Goal: Task Accomplishment & Management: Use online tool/utility

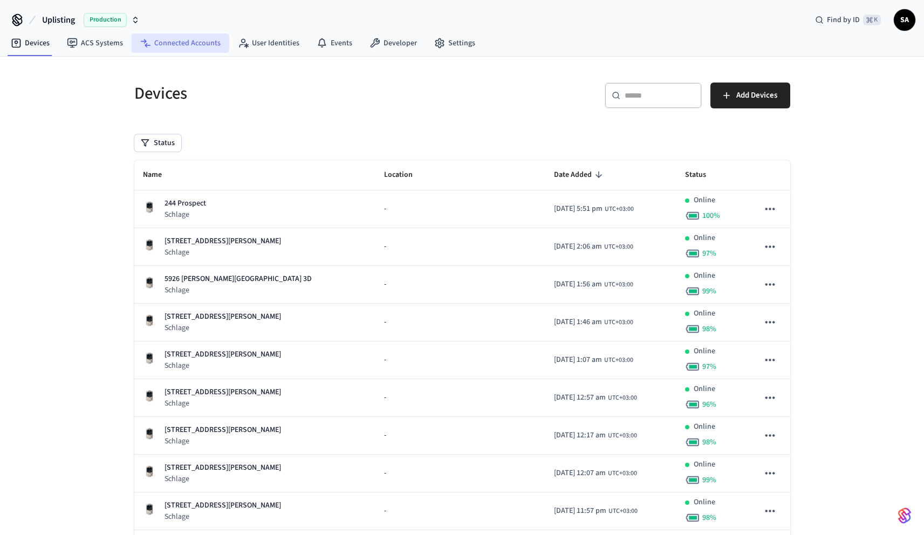
click at [191, 44] on link "Connected Accounts" at bounding box center [181, 42] width 98 height 19
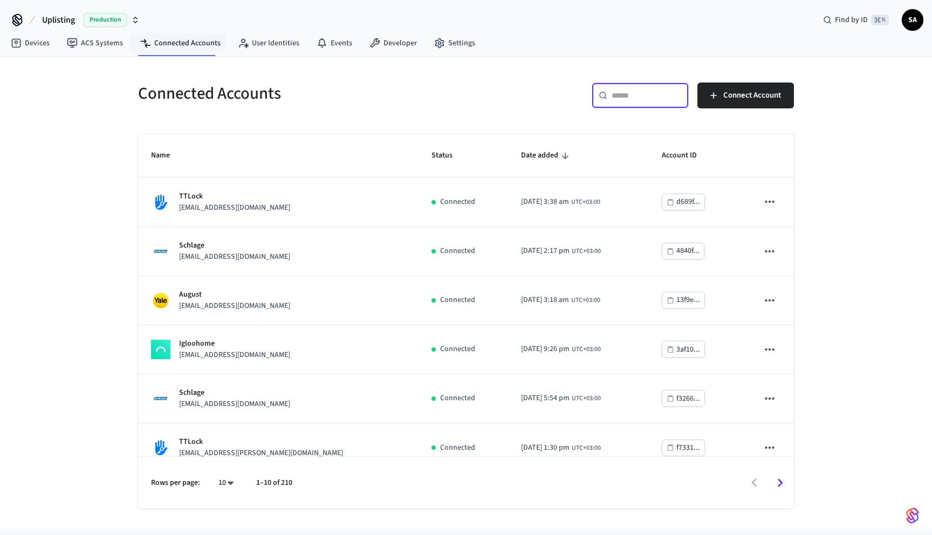
click at [638, 92] on input "text" at bounding box center [646, 95] width 70 height 11
paste input "**********"
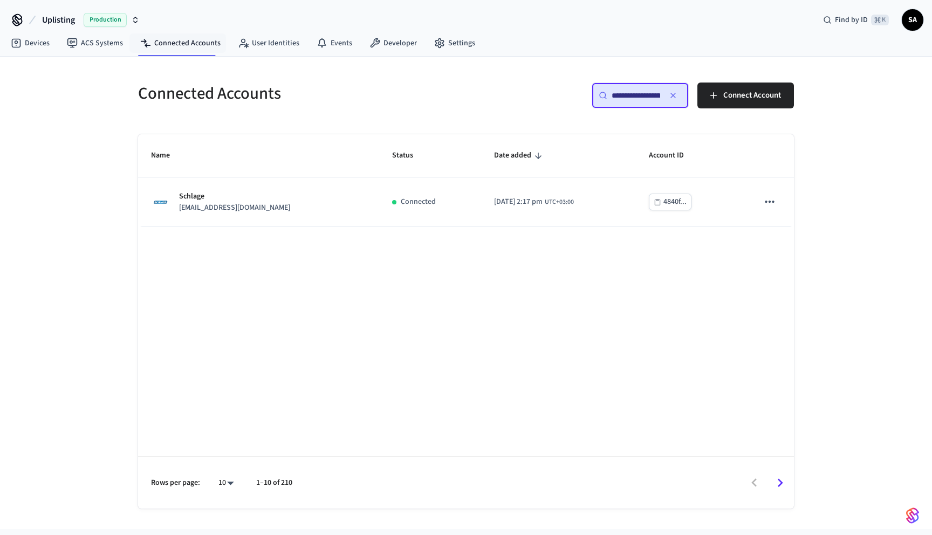
scroll to position [0, 81]
type input "**********"
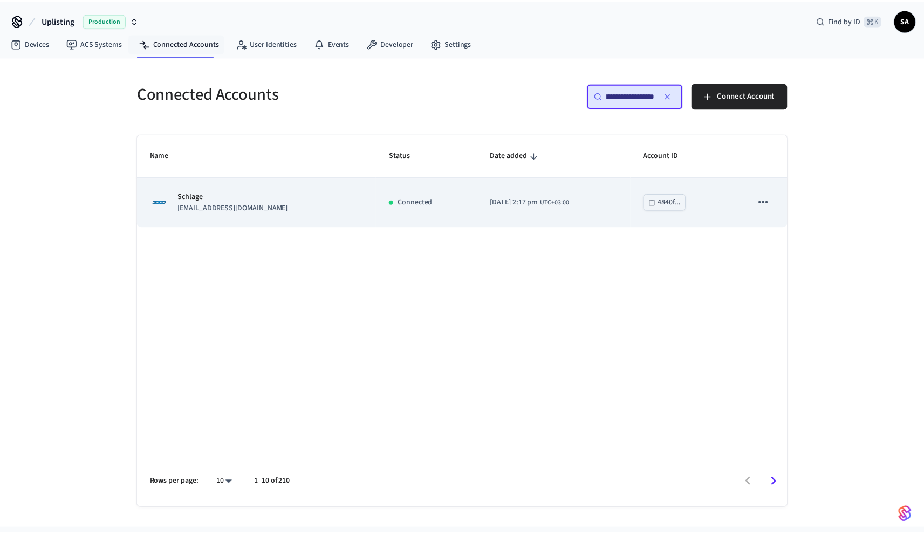
scroll to position [0, 0]
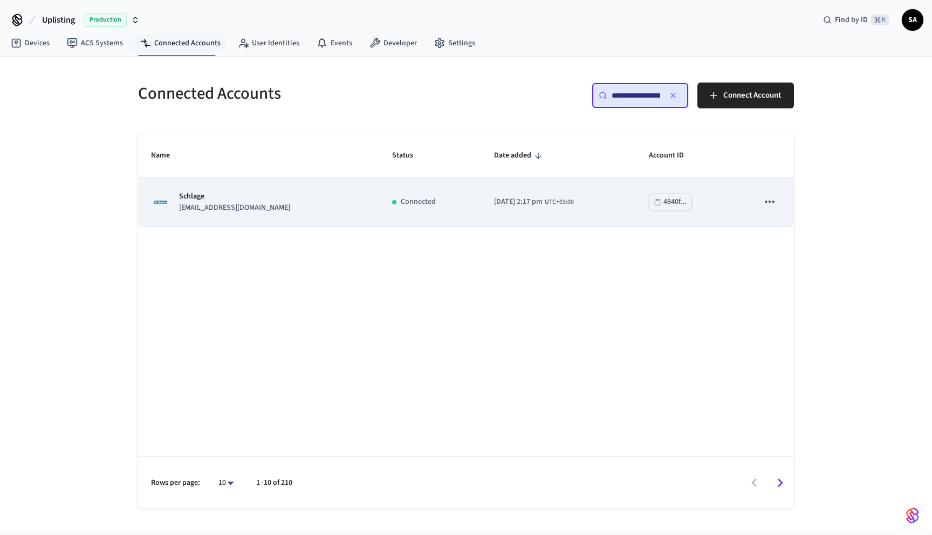
click at [530, 216] on td "[DATE] 2:17 pm UTC+03:00" at bounding box center [558, 201] width 155 height 49
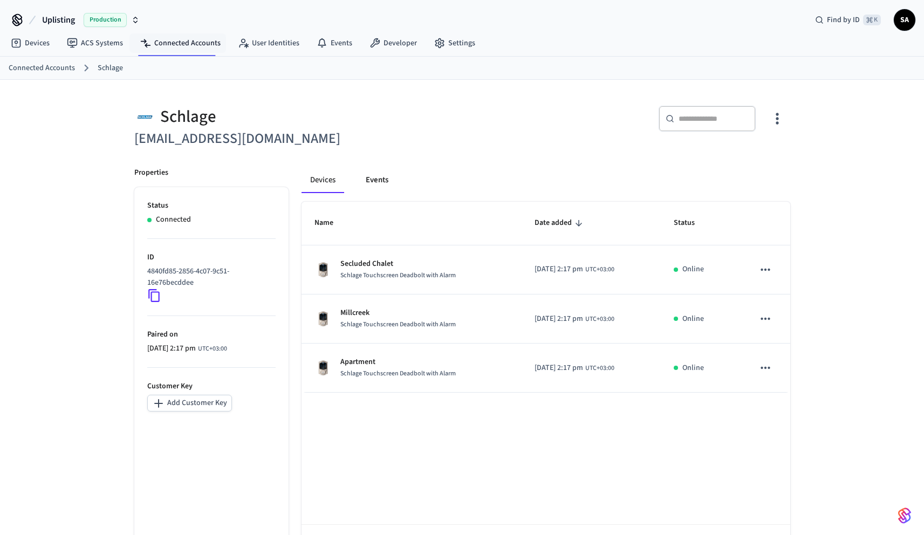
click at [377, 184] on button "Events" at bounding box center [377, 180] width 40 height 26
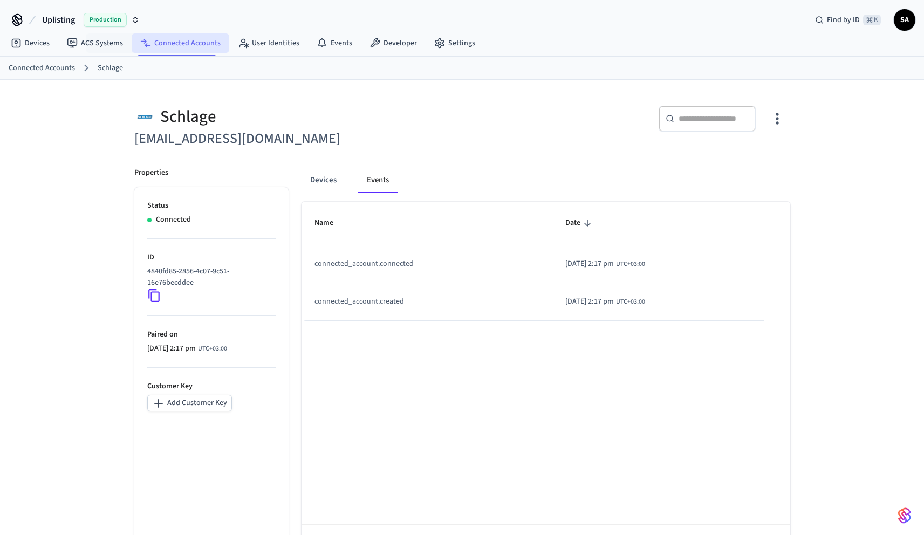
click at [156, 45] on link "Connected Accounts" at bounding box center [181, 42] width 98 height 19
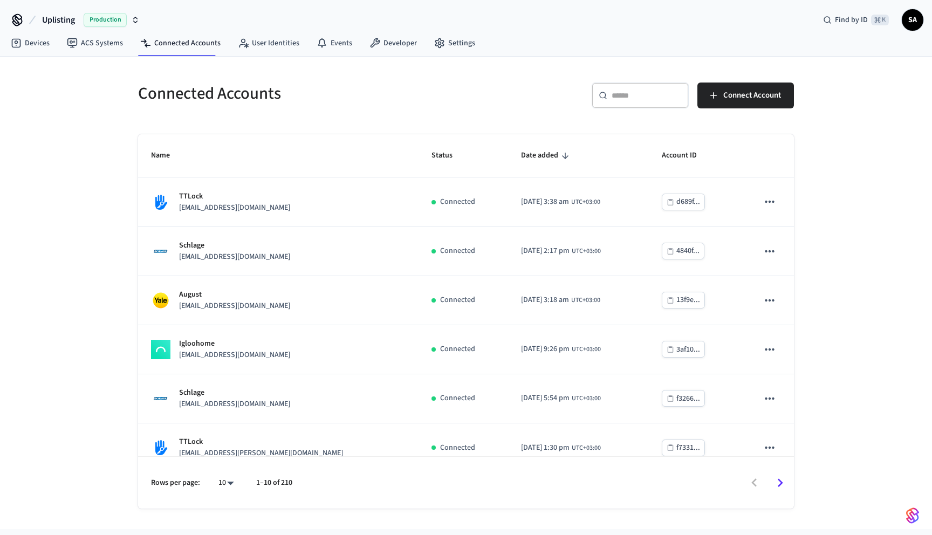
click at [635, 89] on div "​ ​" at bounding box center [640, 96] width 97 height 26
paste input "**********"
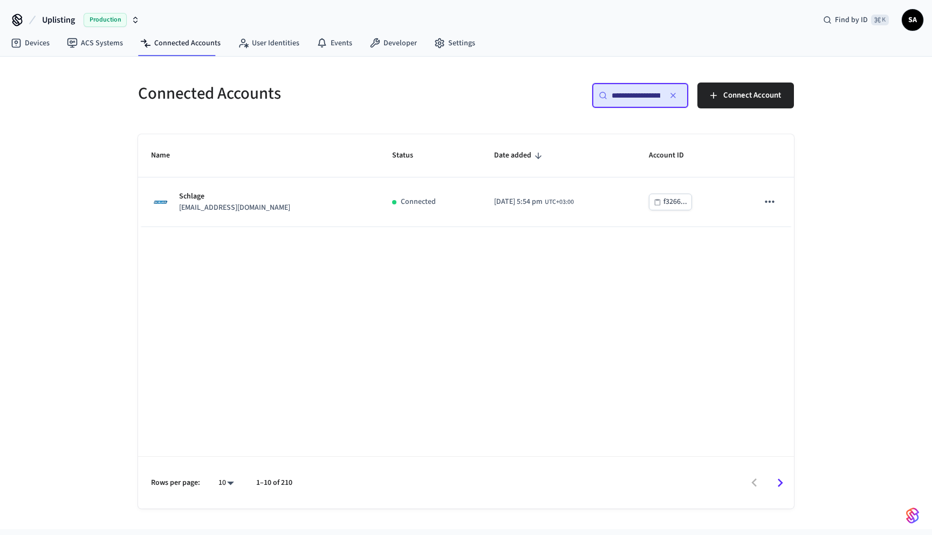
scroll to position [0, 80]
type input "**********"
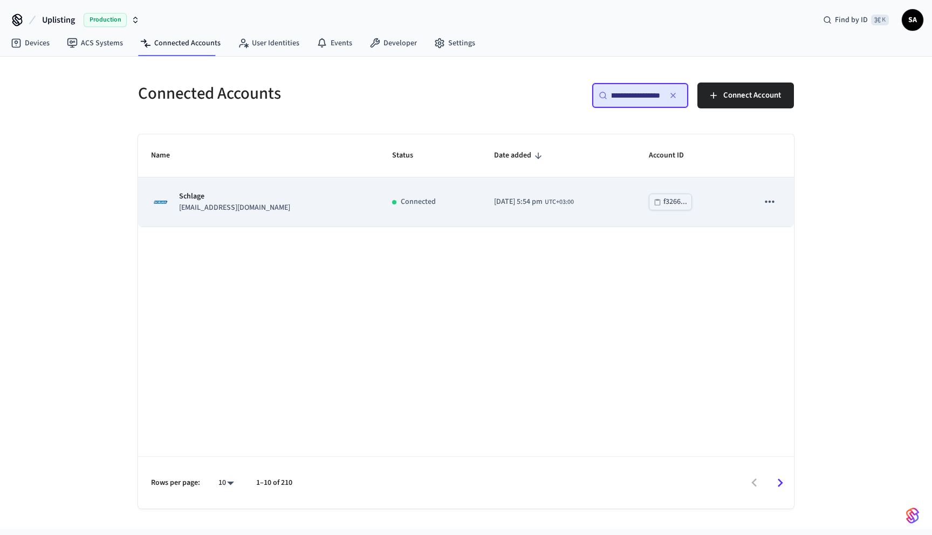
click at [496, 182] on td "[DATE] 5:54 pm UTC+03:00" at bounding box center [558, 201] width 155 height 49
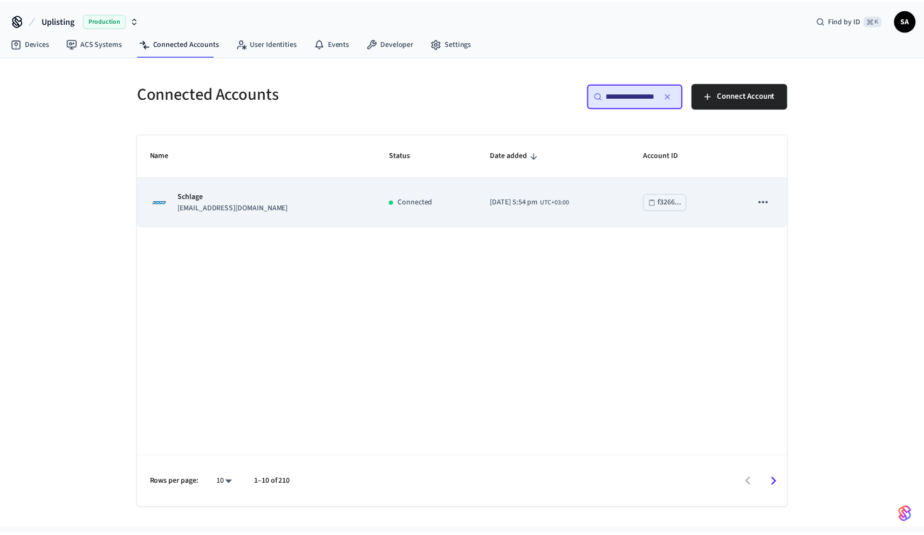
scroll to position [0, 0]
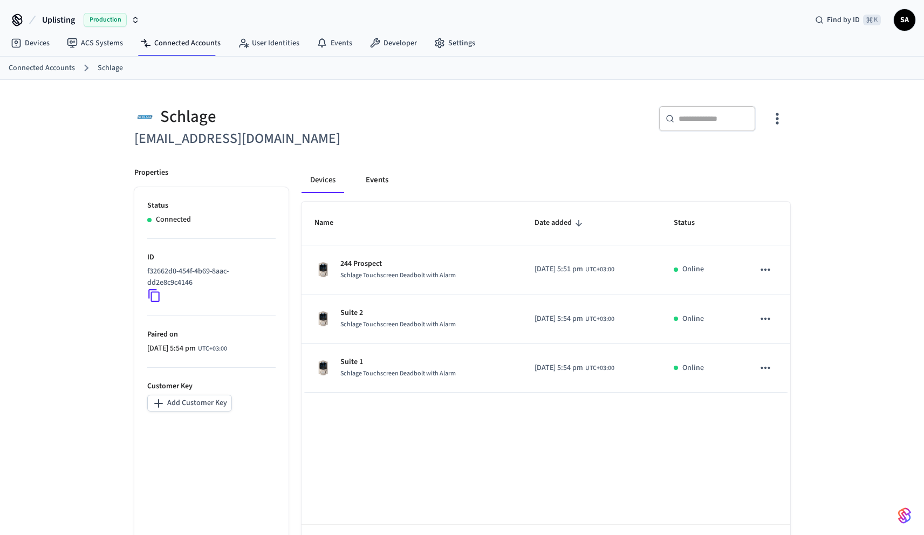
click at [376, 179] on button "Events" at bounding box center [377, 180] width 40 height 26
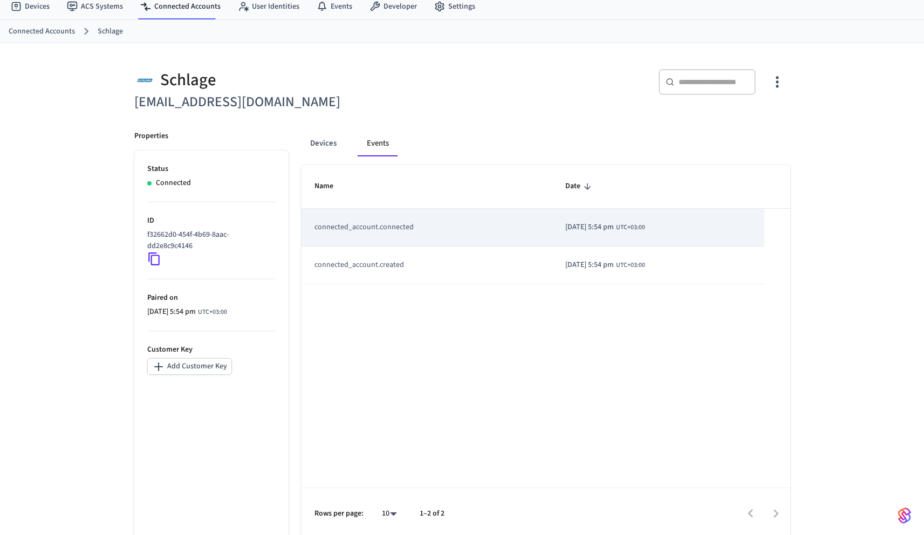
scroll to position [42, 0]
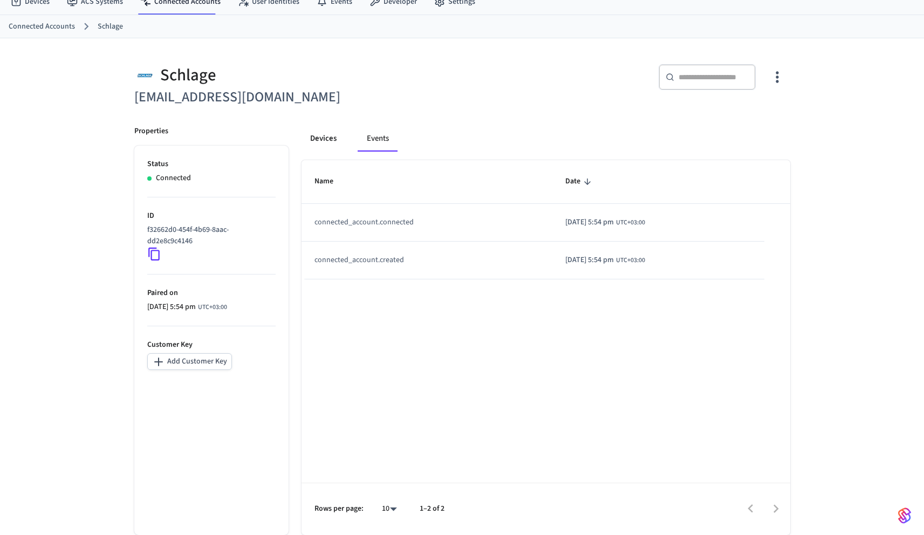
click at [313, 135] on button "Devices" at bounding box center [323, 139] width 44 height 26
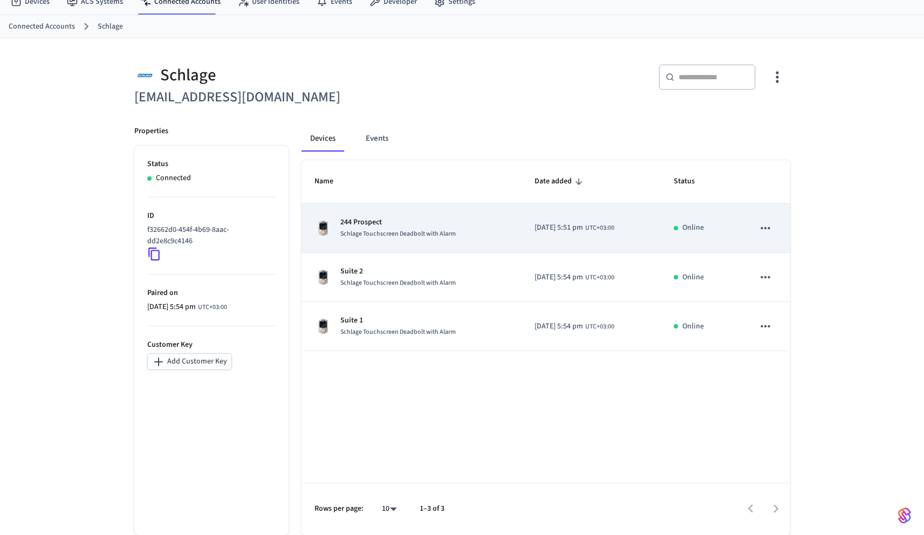
click at [427, 225] on p "244 Prospect" at bounding box center [397, 222] width 115 height 11
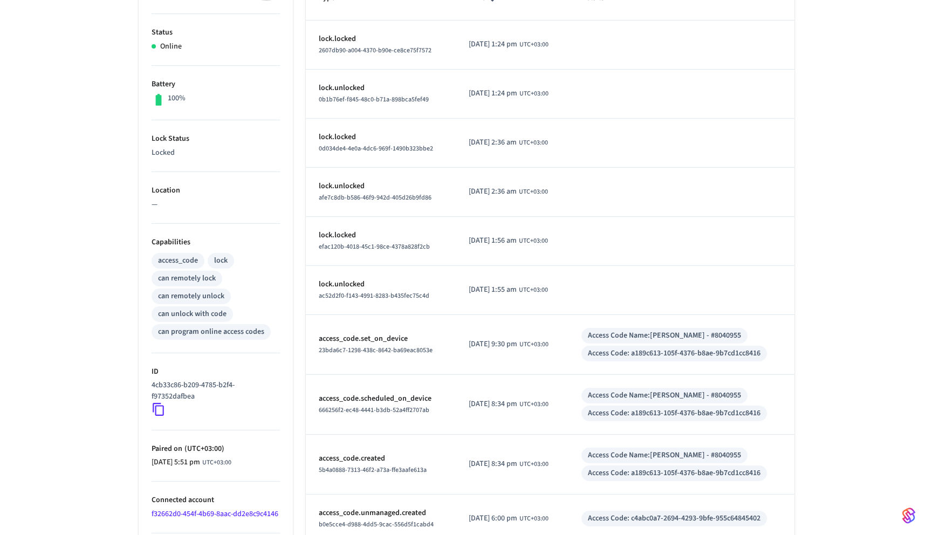
scroll to position [276, 0]
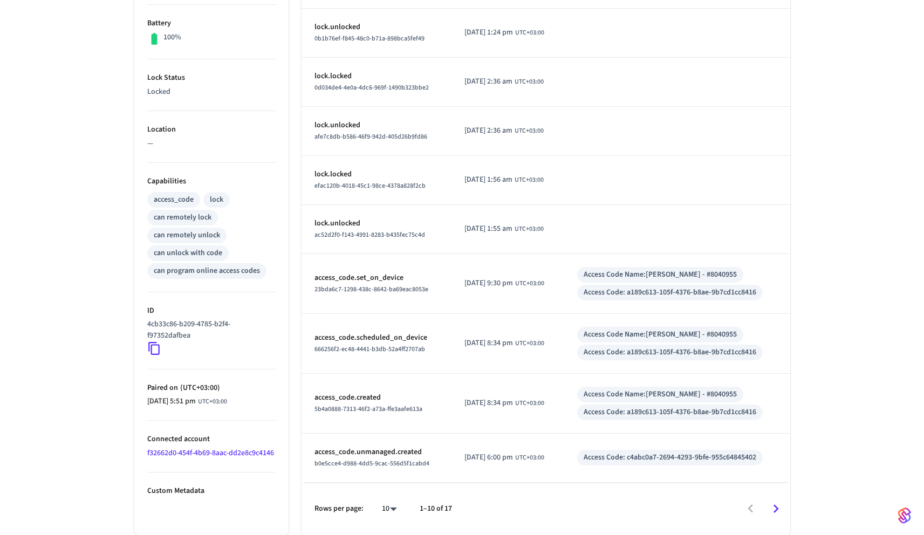
click at [396, 509] on body "Uplisting Production Find by ID ⌘ K SA Devices ACS Systems Connected Accounts U…" at bounding box center [462, 170] width 924 height 892
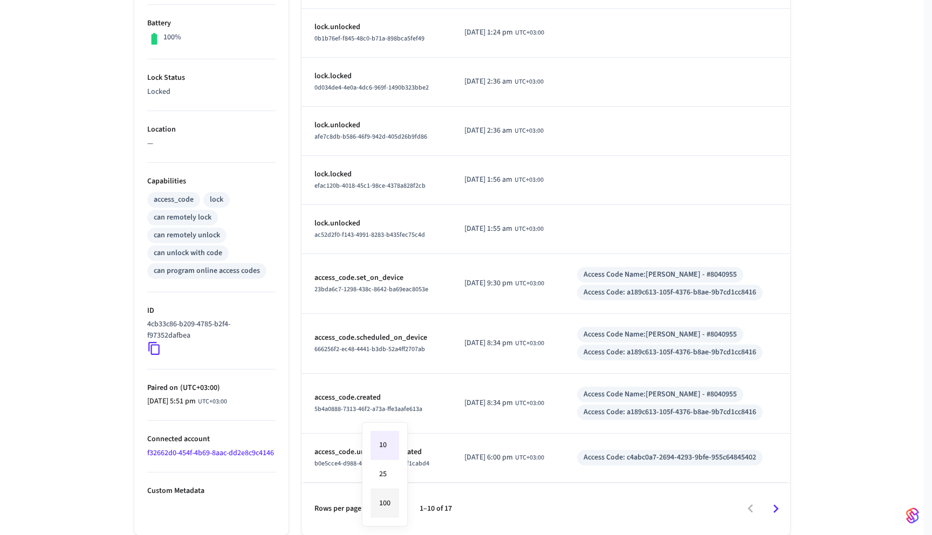
click at [394, 507] on li "100" at bounding box center [384, 503] width 29 height 29
type input "***"
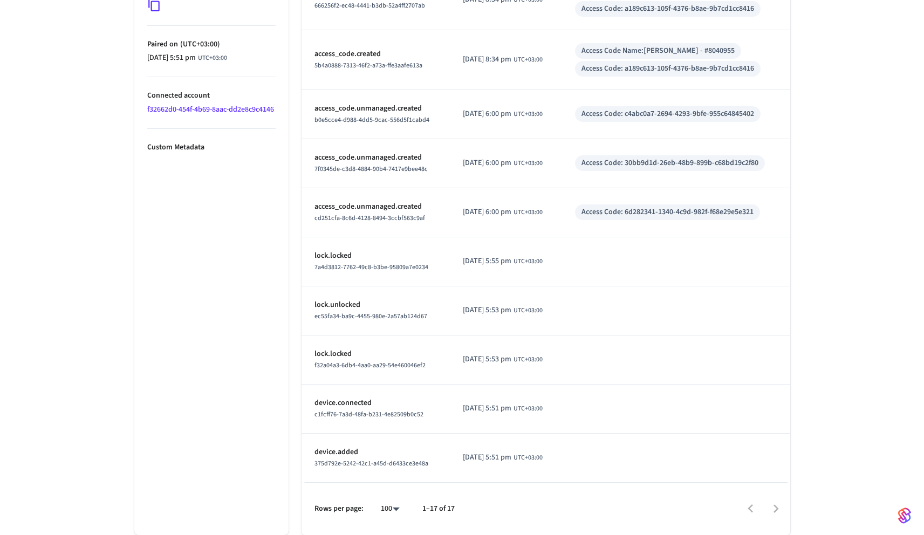
scroll to position [617, 0]
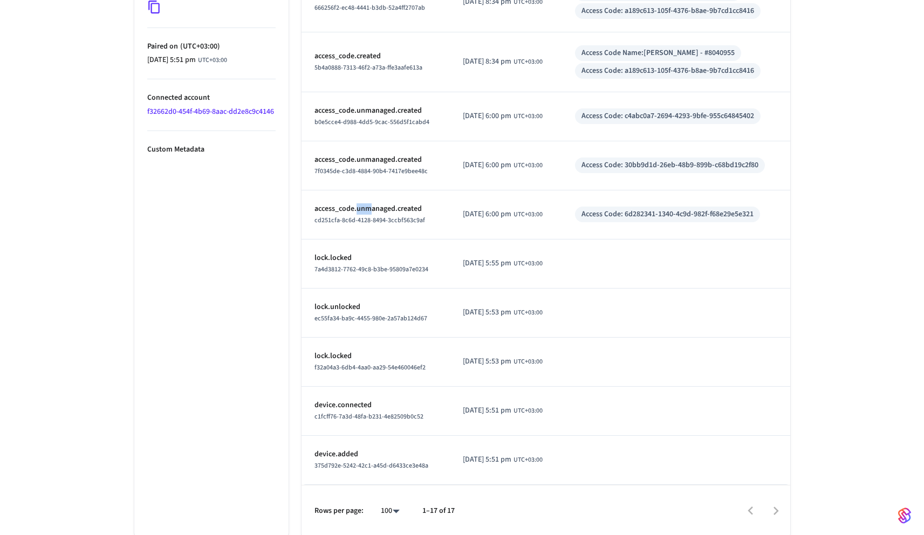
drag, startPoint x: 366, startPoint y: 209, endPoint x: 358, endPoint y: 208, distance: 8.1
click at [358, 208] on p "access_code.unmanaged.created" at bounding box center [375, 208] width 123 height 11
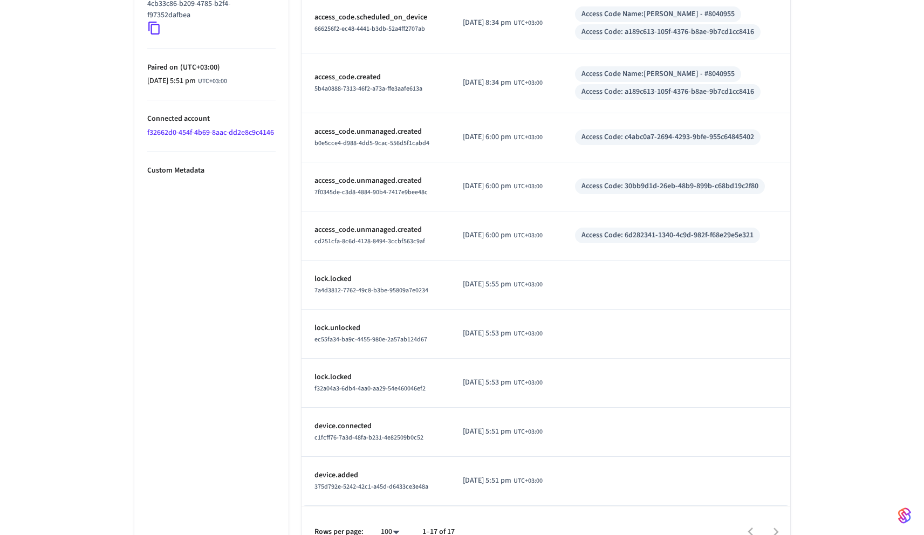
drag, startPoint x: 422, startPoint y: 172, endPoint x: 372, endPoint y: 172, distance: 49.6
click at [372, 172] on td "access_code.unmanaged.created 7f0345de-c3d8-4884-90b4-7417e9bee48c" at bounding box center [375, 186] width 149 height 49
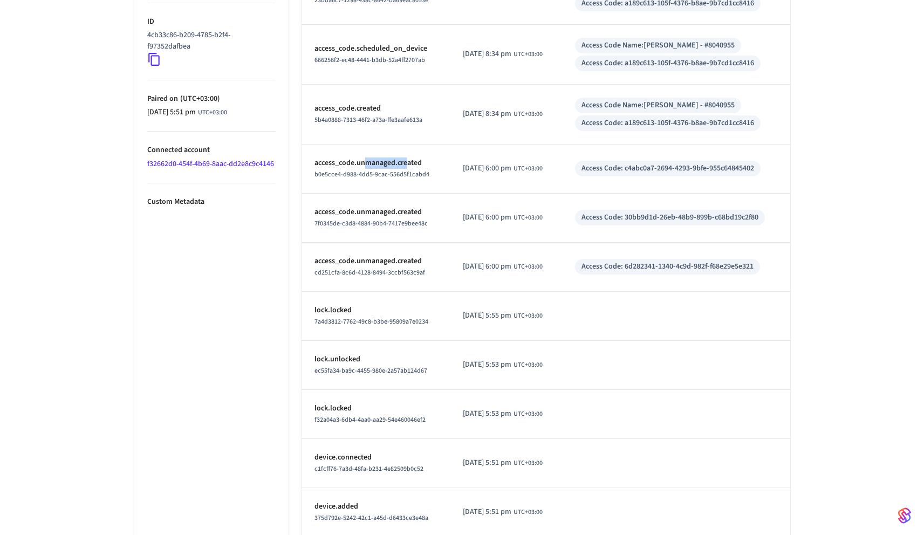
drag, startPoint x: 374, startPoint y: 164, endPoint x: 366, endPoint y: 164, distance: 8.1
click at [366, 164] on p "access_code.unmanaged.created" at bounding box center [375, 162] width 123 height 11
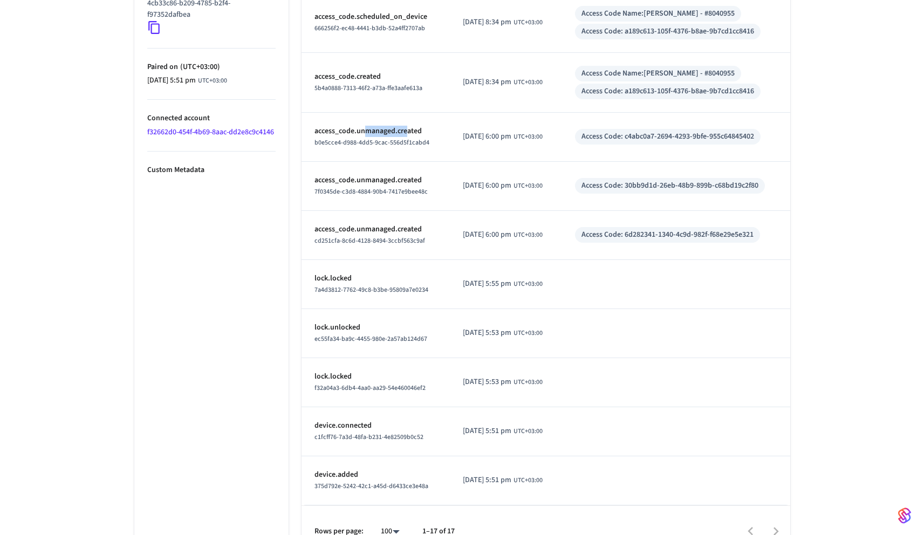
scroll to position [620, 0]
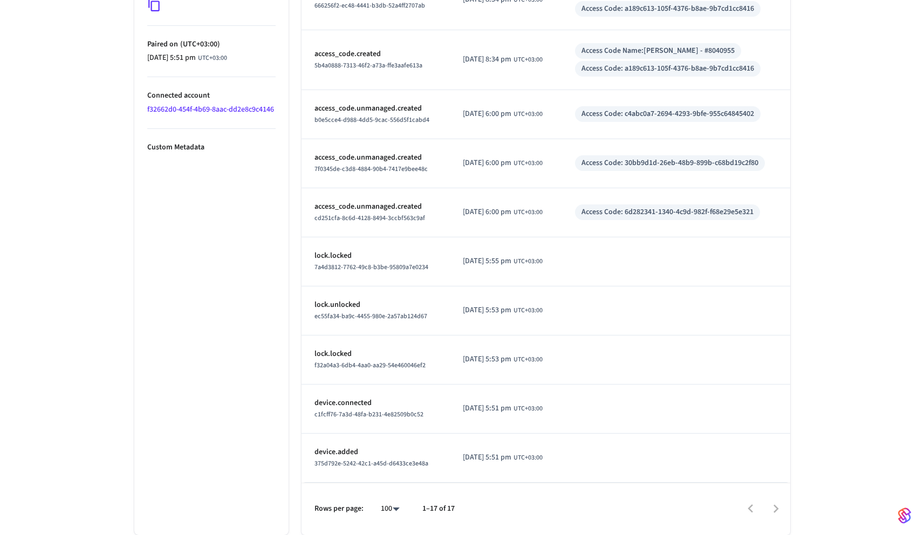
scroll to position [42, 0]
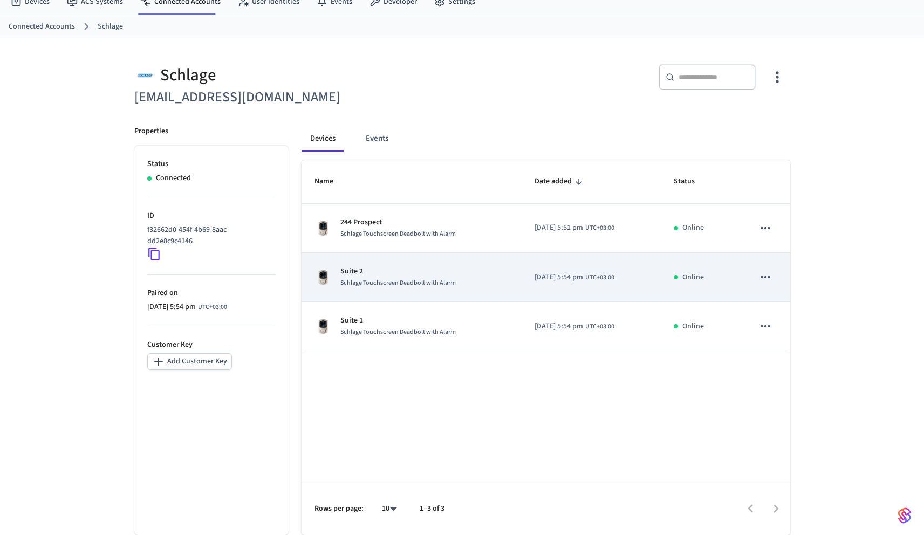
click at [438, 284] on span "Schlage Touchscreen Deadbolt with Alarm" at bounding box center [397, 282] width 115 height 9
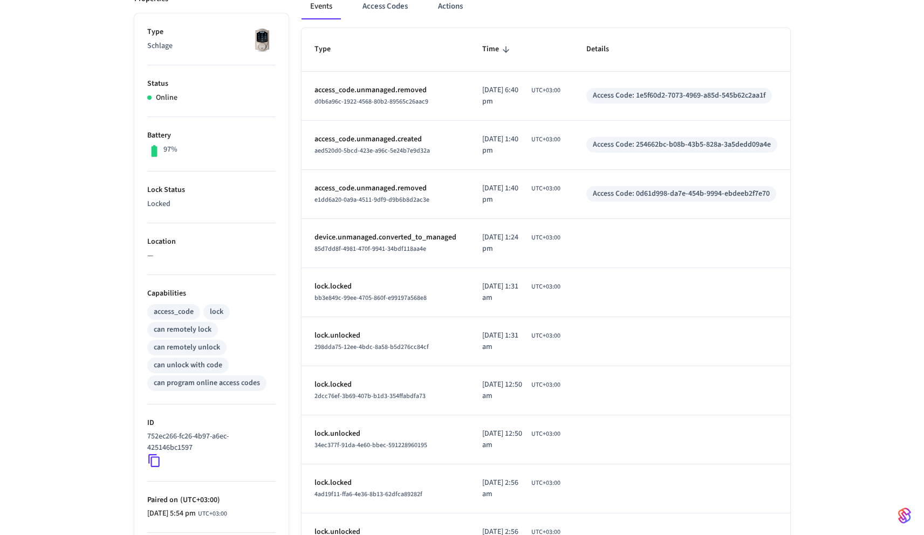
scroll to position [196, 0]
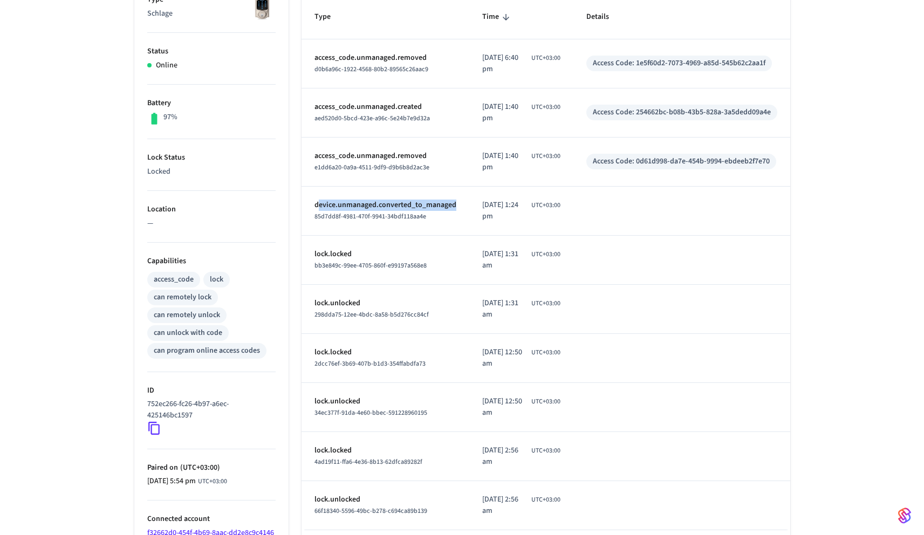
drag, startPoint x: 467, startPoint y: 205, endPoint x: 319, endPoint y: 205, distance: 147.8
click at [319, 205] on td "device.unmanaged.converted_to_managed 85d7dd8f-4981-470f-9941-34bdf118aa4e" at bounding box center [385, 211] width 168 height 49
click at [319, 206] on p "device.unmanaged.converted_to_managed" at bounding box center [385, 205] width 142 height 11
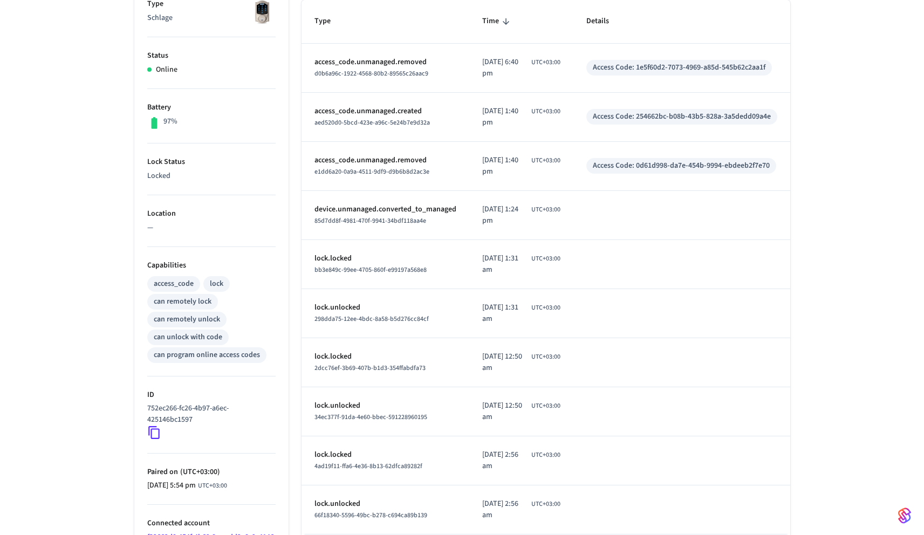
scroll to position [187, 0]
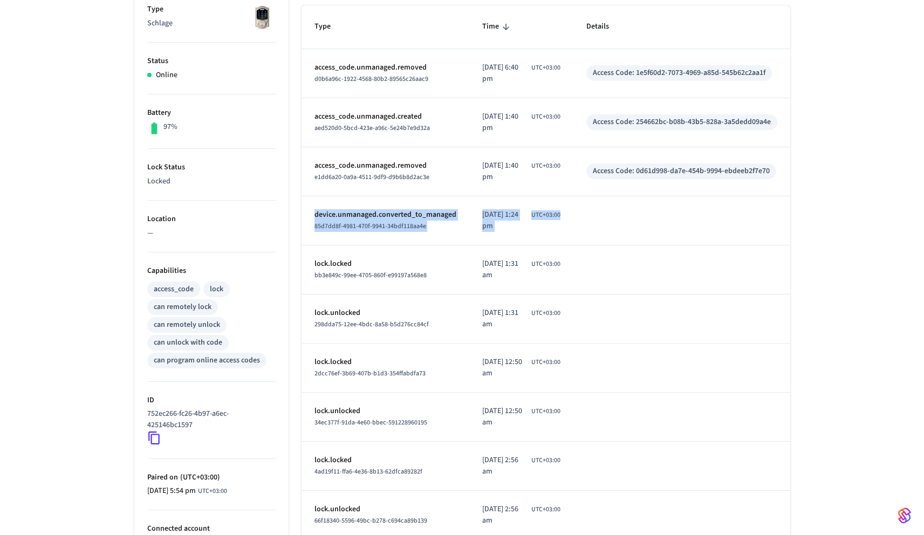
drag, startPoint x: 312, startPoint y: 216, endPoint x: 540, endPoint y: 227, distance: 228.4
click at [540, 227] on tr "device.unmanaged.converted_to_managed 85d7dd8f-4981-470f-9941-34bdf118aa4e [DAT…" at bounding box center [545, 220] width 489 height 49
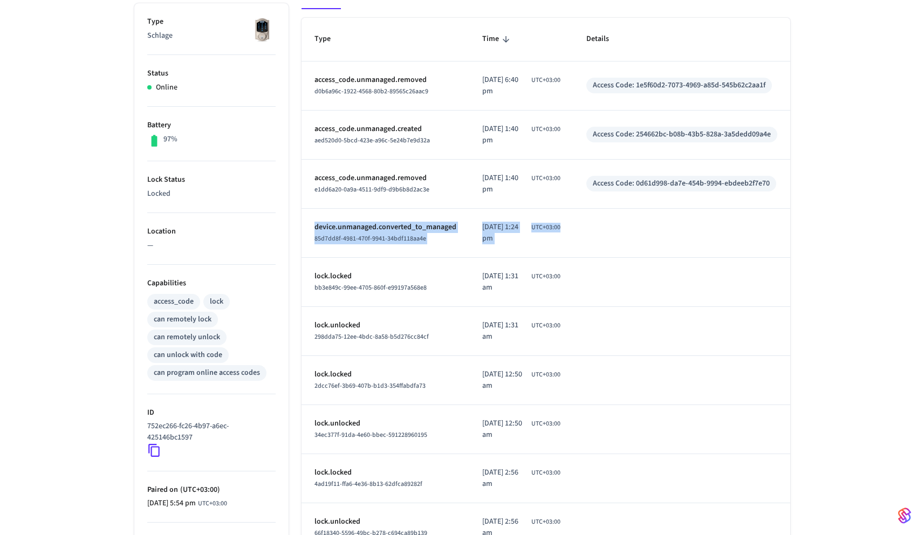
scroll to position [168, 0]
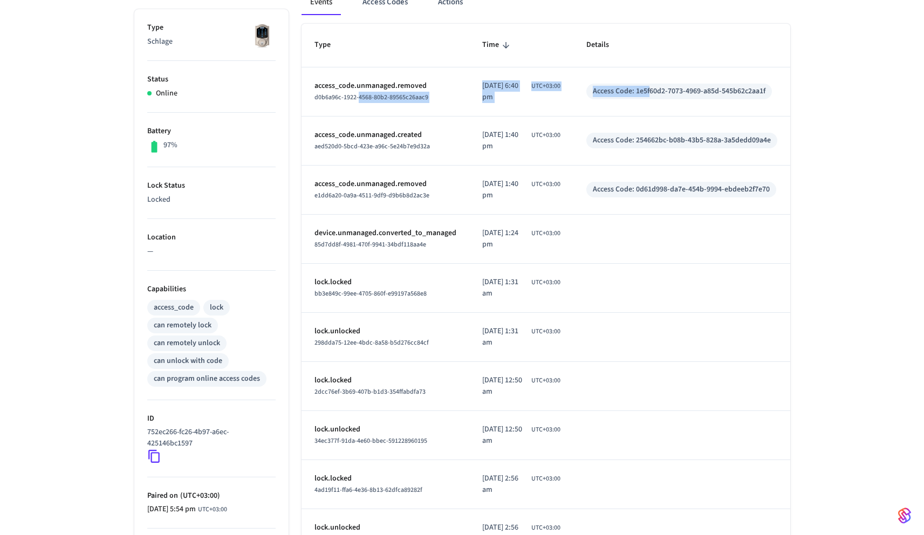
drag, startPoint x: 595, startPoint y: 94, endPoint x: 359, endPoint y: 92, distance: 236.2
click at [359, 92] on tr "access_code.unmanaged.removed d0b6a96c-1922-4568-80b2-89565c26aac9 [DATE] 6:40 …" at bounding box center [545, 91] width 489 height 49
click at [358, 91] on p "access_code.unmanaged.removed" at bounding box center [385, 85] width 142 height 11
drag, startPoint x: 314, startPoint y: 88, endPoint x: 789, endPoint y: 91, distance: 475.1
click at [789, 91] on tr "access_code.unmanaged.removed d0b6a96c-1922-4568-80b2-89565c26aac9 [DATE] 6:40 …" at bounding box center [545, 91] width 489 height 49
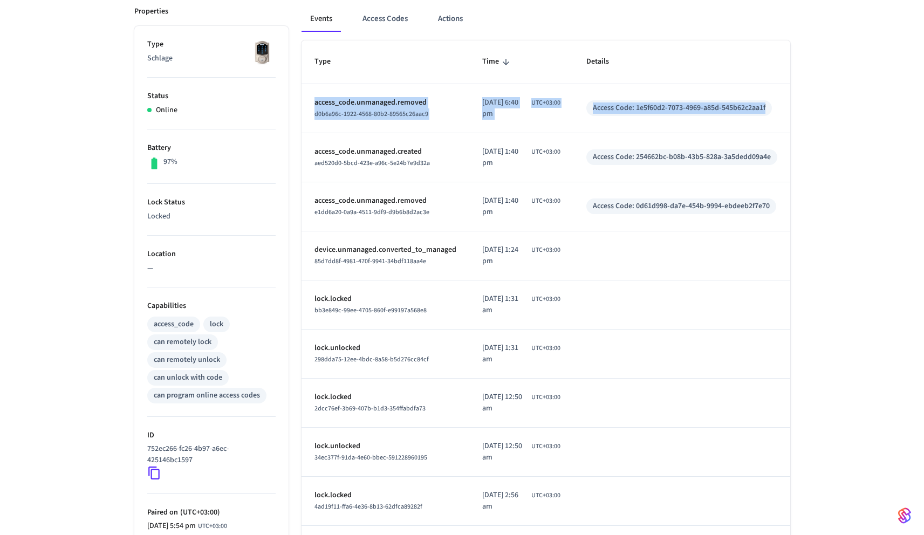
scroll to position [149, 0]
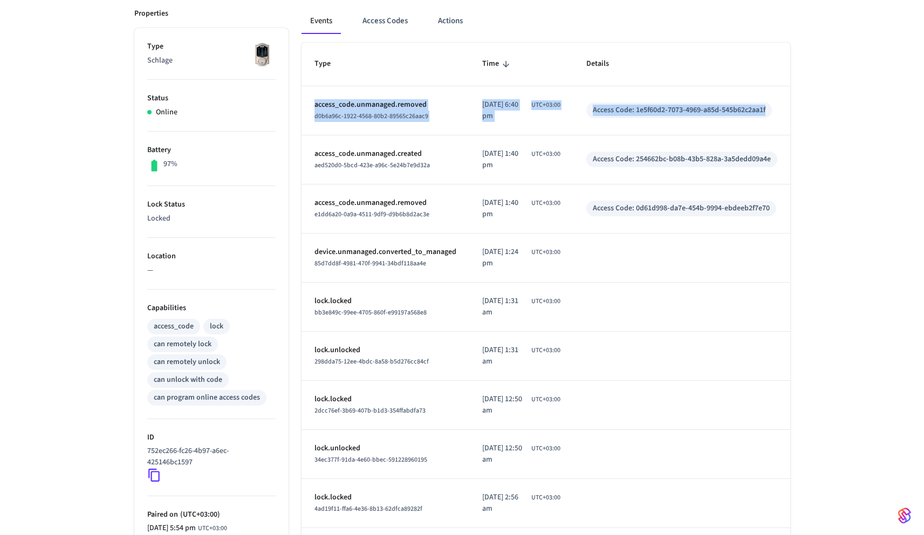
click at [689, 118] on td "Access Code: 1e5f60d2-7073-4969-a85d-545b62c2aa1f" at bounding box center [681, 110] width 217 height 49
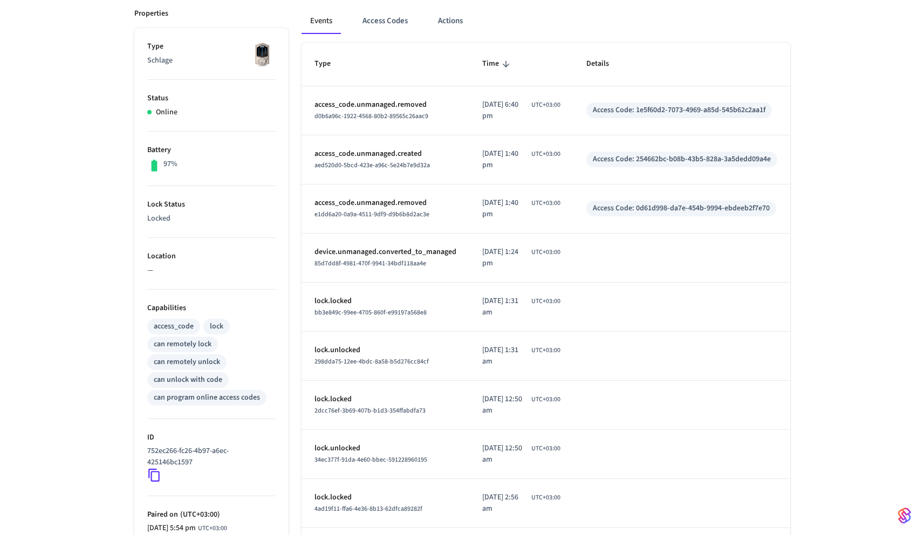
click at [690, 114] on div "Access Code: 1e5f60d2-7073-4969-a85d-545b62c2aa1f" at bounding box center [679, 110] width 173 height 11
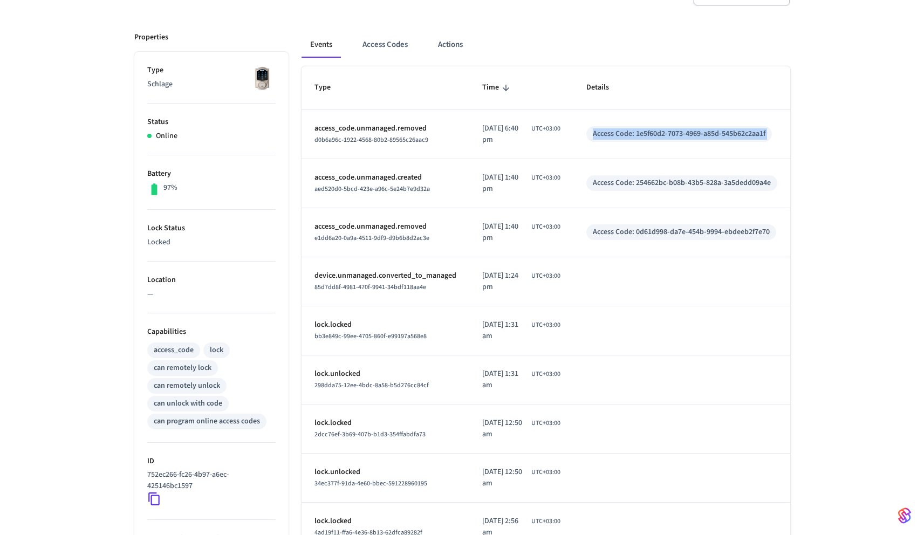
scroll to position [121, 0]
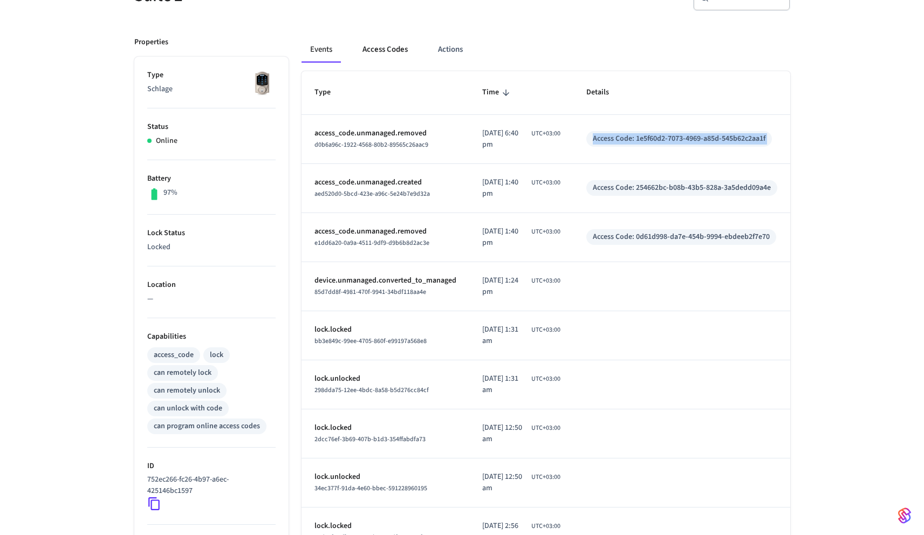
click at [386, 42] on button "Access Codes" at bounding box center [385, 50] width 63 height 26
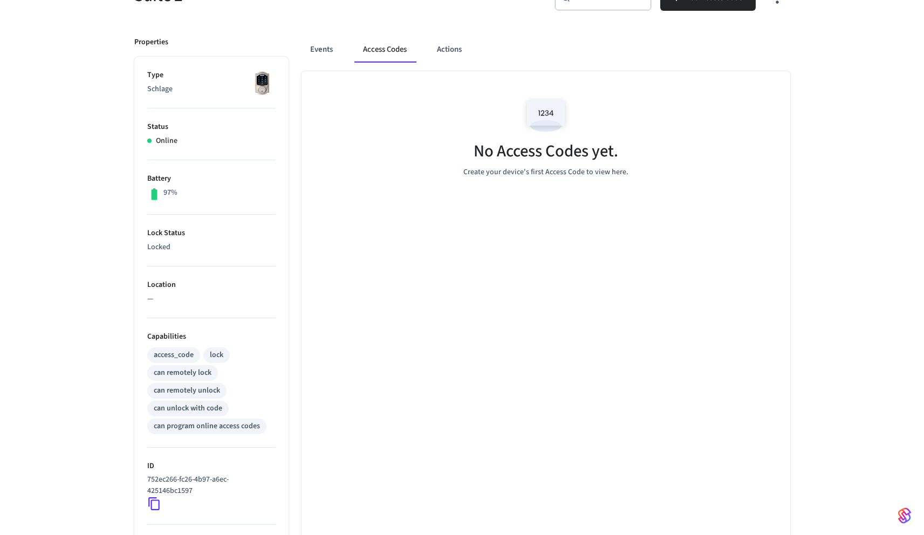
click at [441, 220] on div "No Access Codes yet. Create your device's first Access Code to view here." at bounding box center [545, 369] width 489 height 596
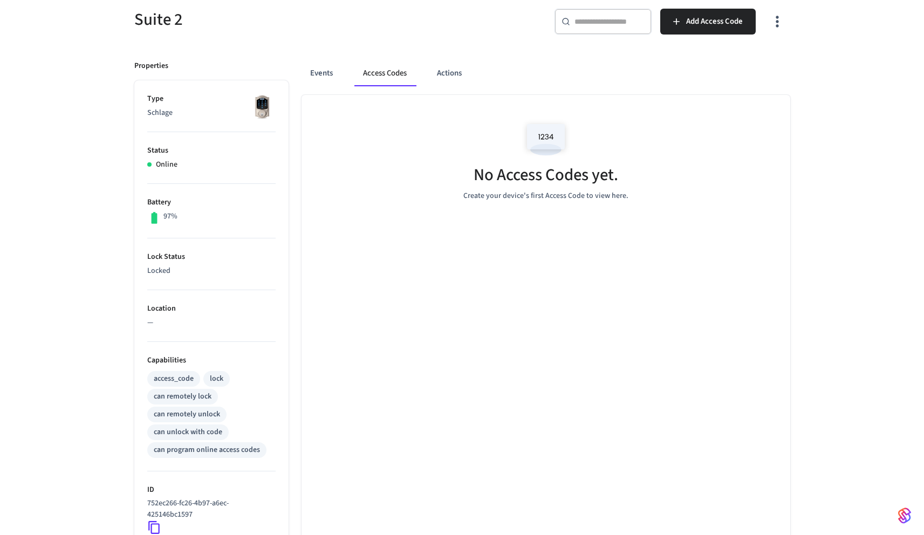
click at [546, 136] on img at bounding box center [545, 139] width 49 height 46
click at [545, 224] on div "No Access Codes yet. Create your device's first Access Code to view here." at bounding box center [545, 393] width 489 height 596
click at [328, 73] on button "Events" at bounding box center [321, 73] width 40 height 26
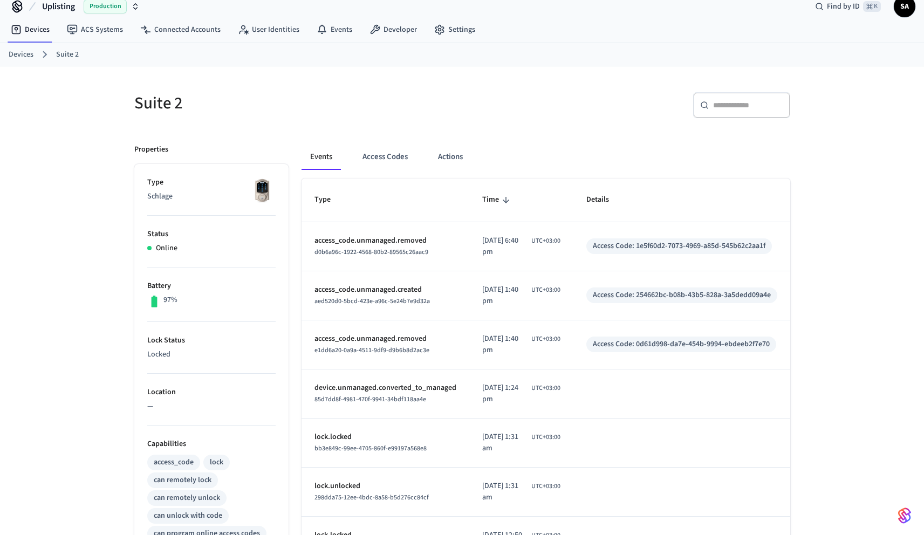
scroll to position [0, 0]
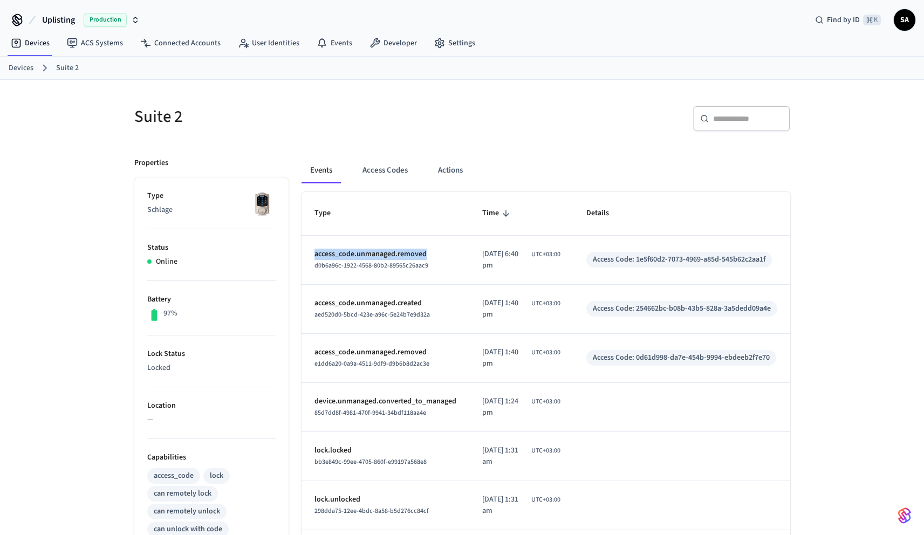
drag, startPoint x: 433, startPoint y: 252, endPoint x: 313, endPoint y: 256, distance: 119.8
click at [313, 256] on td "access_code.unmanaged.removed d0b6a96c-1922-4568-80b2-89565c26aac9" at bounding box center [385, 260] width 168 height 49
copy p "access_code.unmanaged.removed"
